Goal: Information Seeking & Learning: Learn about a topic

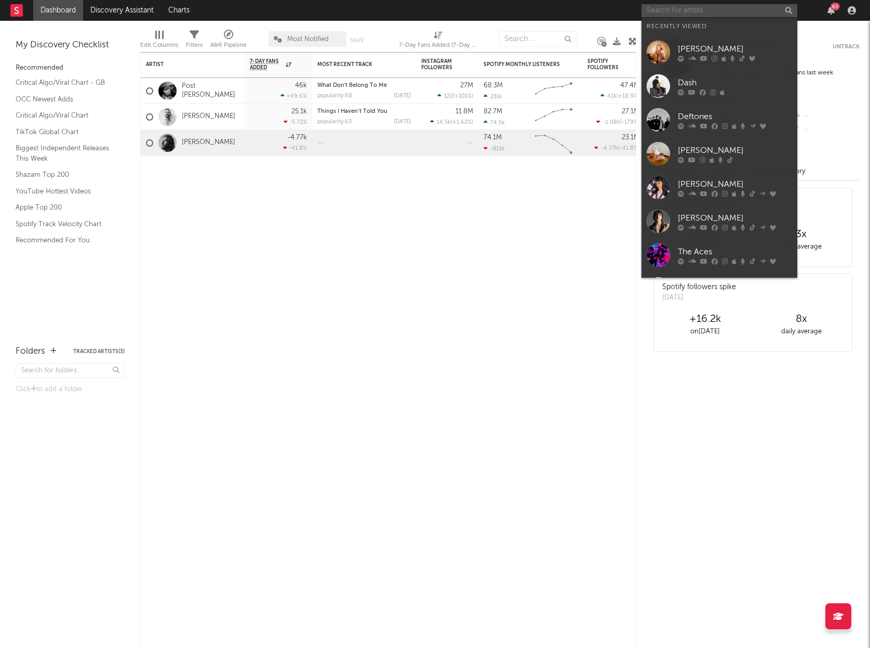
click at [701, 10] on input "text" at bounding box center [720, 10] width 156 height 13
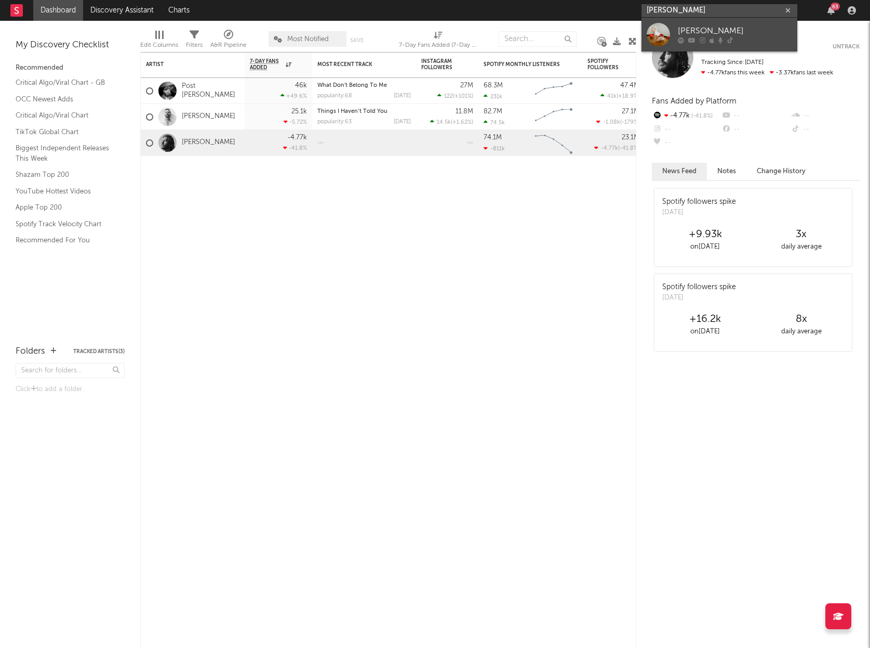
type input "[PERSON_NAME]"
click at [700, 28] on div "[PERSON_NAME]" at bounding box center [735, 31] width 114 height 12
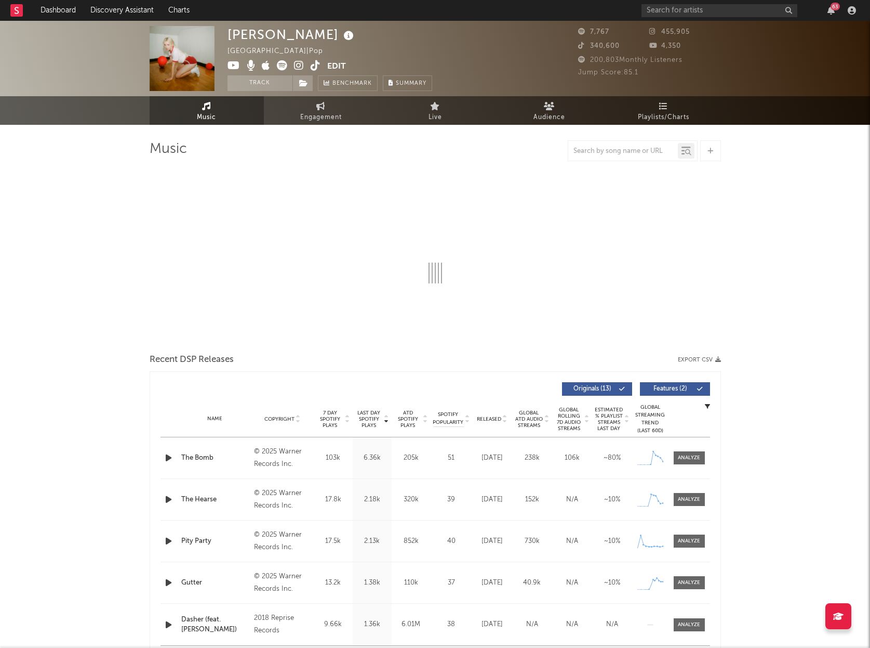
select select "1w"
